Goal: Task Accomplishment & Management: Manage account settings

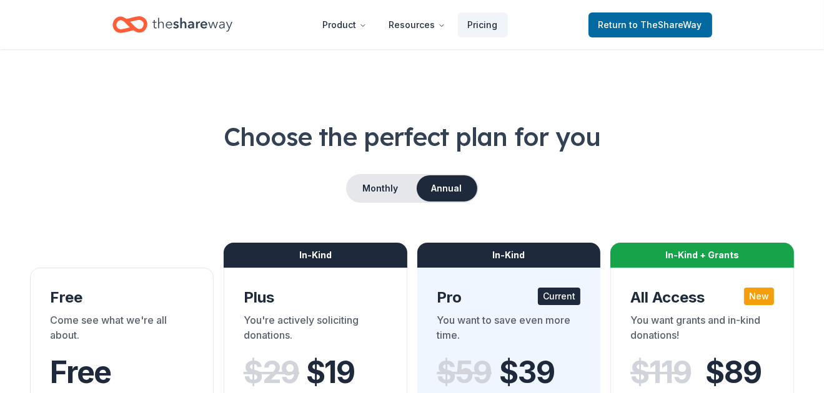
drag, startPoint x: 0, startPoint y: 0, endPoint x: 802, endPoint y: 42, distance: 802.9
click at [802, 42] on header "Product Resources Pricing Return to TheShareWay" at bounding box center [412, 24] width 824 height 49
click at [689, 29] on span "to TheShareWay" at bounding box center [665, 24] width 72 height 11
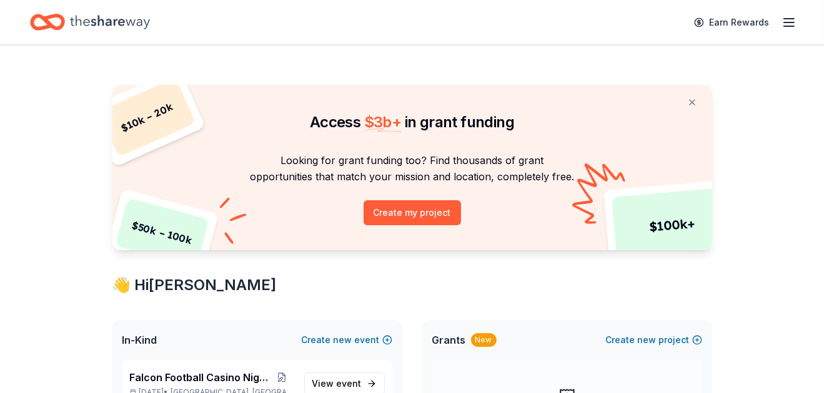
click at [783, 24] on icon "button" at bounding box center [788, 22] width 15 height 15
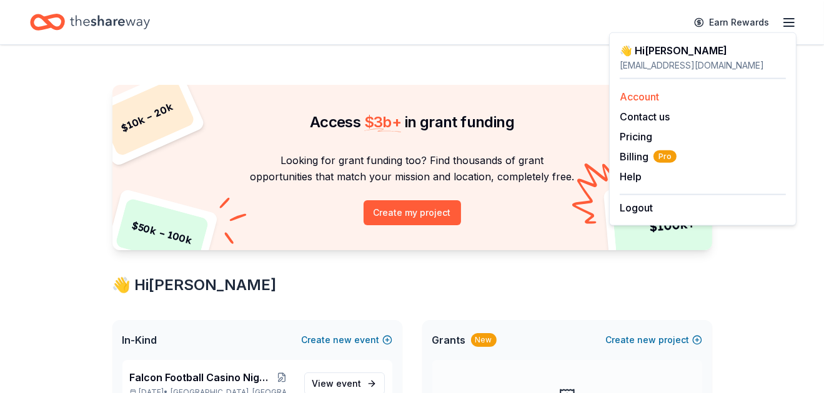
click at [648, 91] on link "Account" at bounding box center [638, 97] width 39 height 12
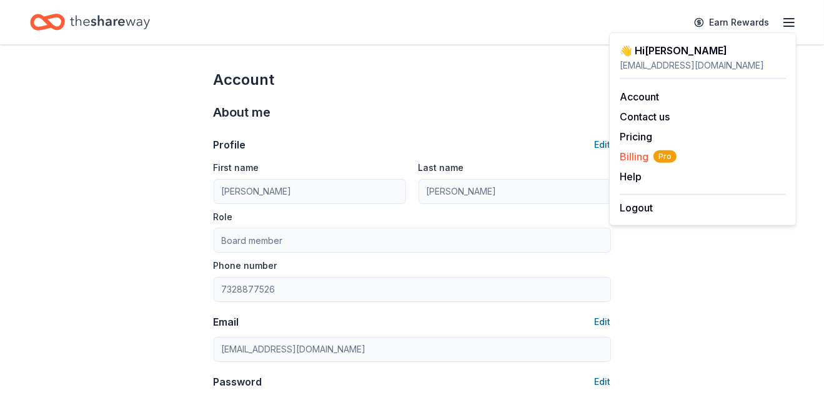
click at [634, 155] on span "Billing Pro" at bounding box center [647, 156] width 57 height 15
